Goal: Check status: Check status

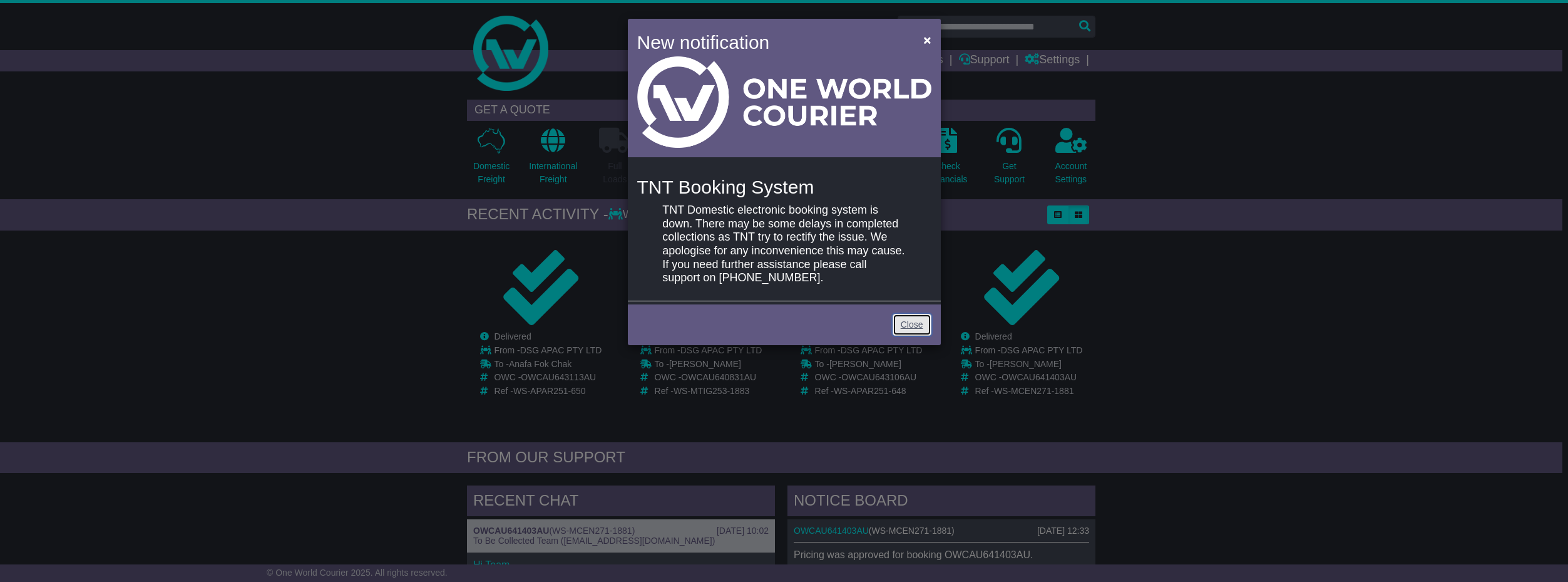
click at [915, 331] on link "Close" at bounding box center [912, 325] width 39 height 22
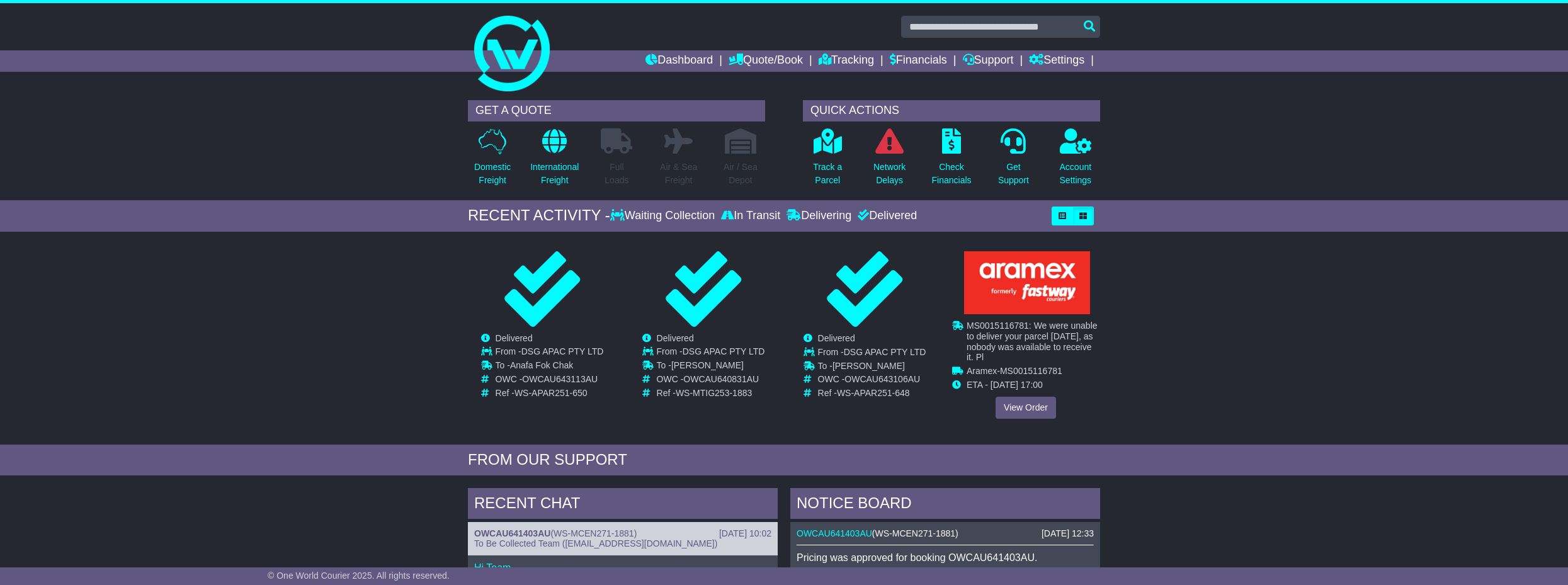
click at [1022, 345] on div "Cancelled Waiting Collection In Transit Delivered DSG APAC PTY LTD To -" at bounding box center [1026, 335] width 148 height 167
click at [1027, 406] on link "View Order" at bounding box center [1026, 408] width 60 height 22
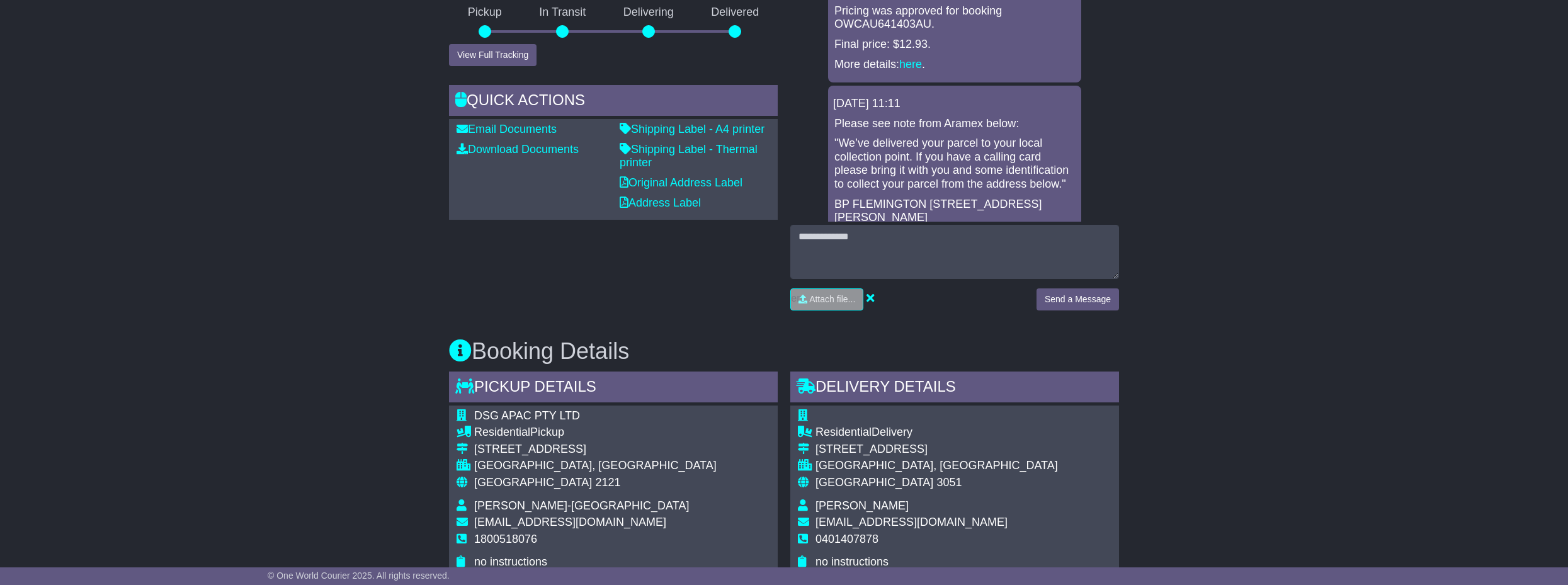
scroll to position [381, 0]
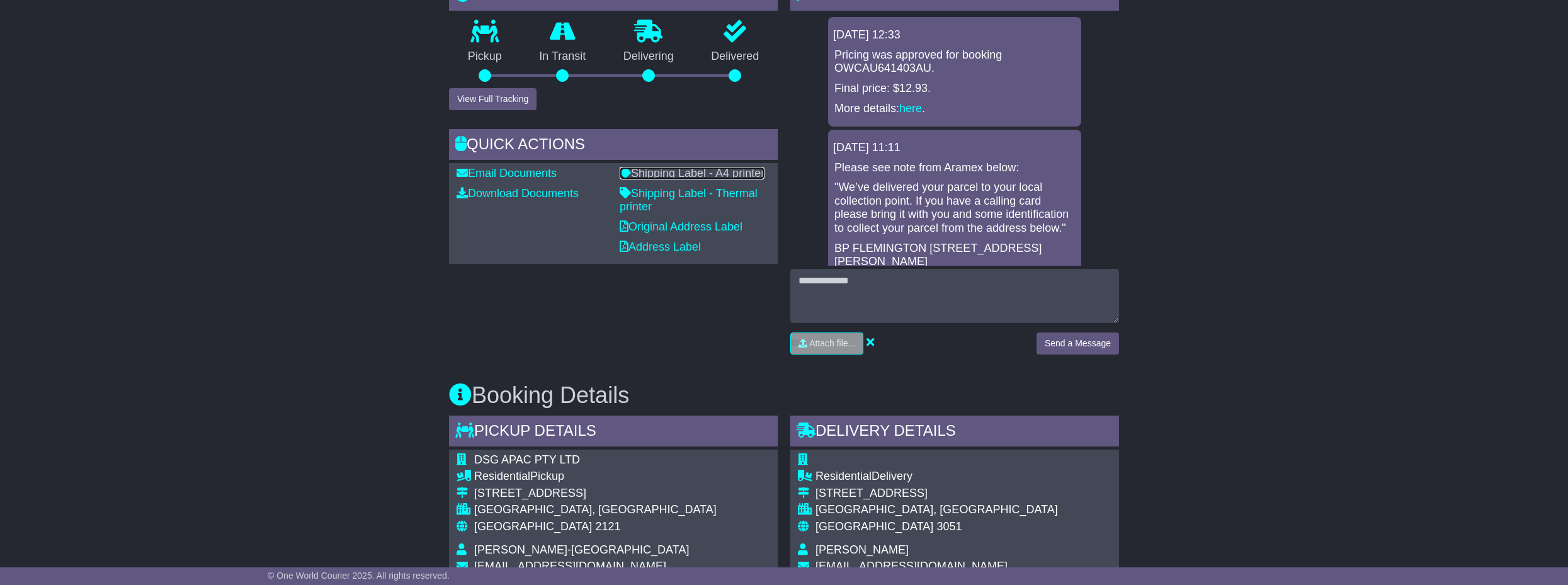
click at [667, 172] on link "Shipping Label - A4 printer" at bounding box center [692, 173] width 145 height 13
